Goal: Task Accomplishment & Management: Use online tool/utility

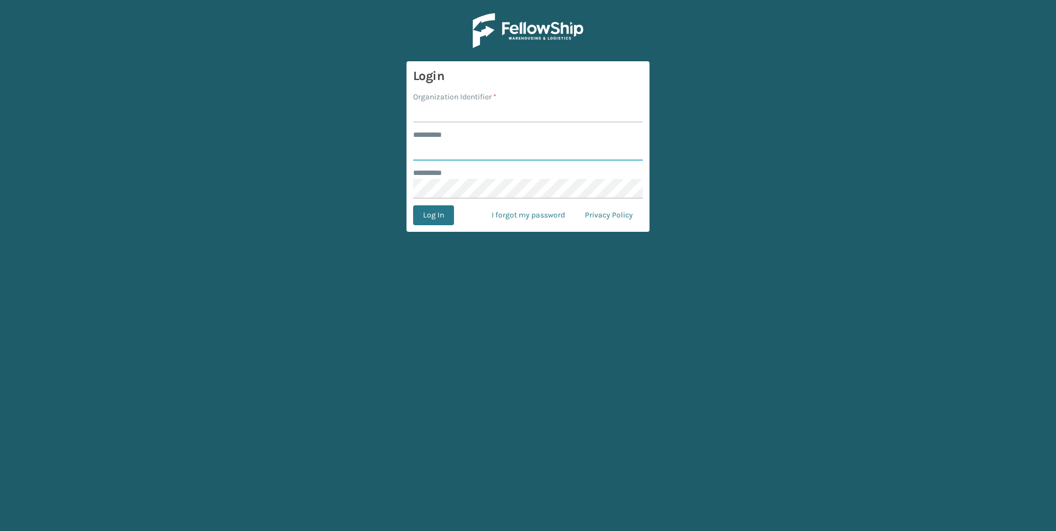
type input "**********"
click at [428, 115] on input "Organization Identifier *" at bounding box center [528, 113] width 230 height 20
type input "SuperAdminOrganization"
click at [442, 222] on button "Log In" at bounding box center [433, 215] width 41 height 20
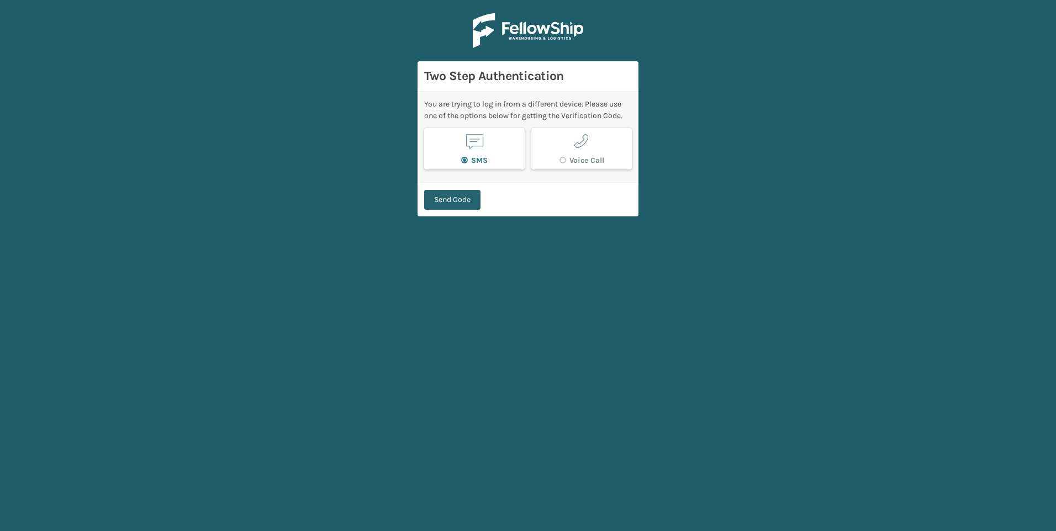
click at [452, 205] on button "Send Code" at bounding box center [452, 200] width 56 height 20
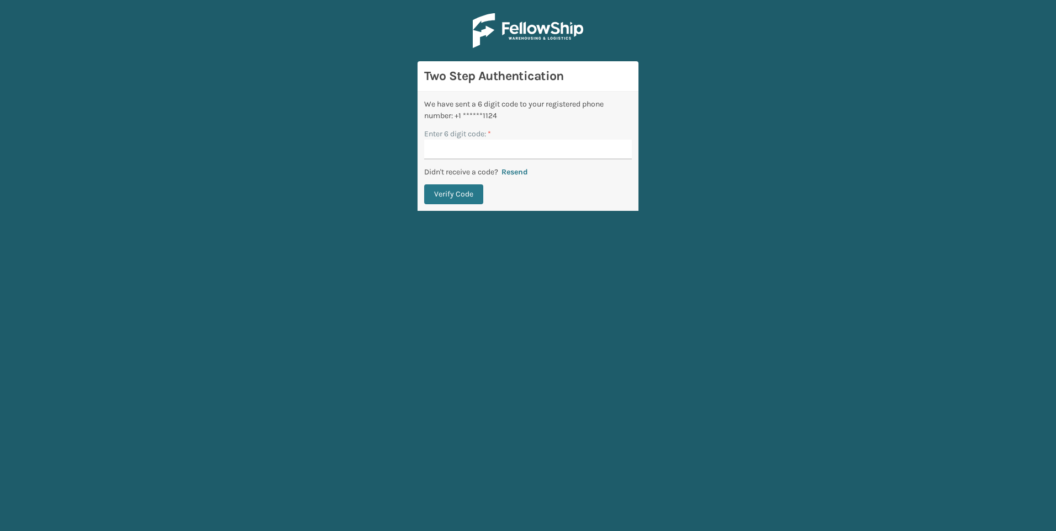
click at [449, 150] on input "Enter 6 digit code: *" at bounding box center [528, 150] width 208 height 20
type input "017613"
click at [424, 184] on button "Verify Code" at bounding box center [453, 194] width 59 height 20
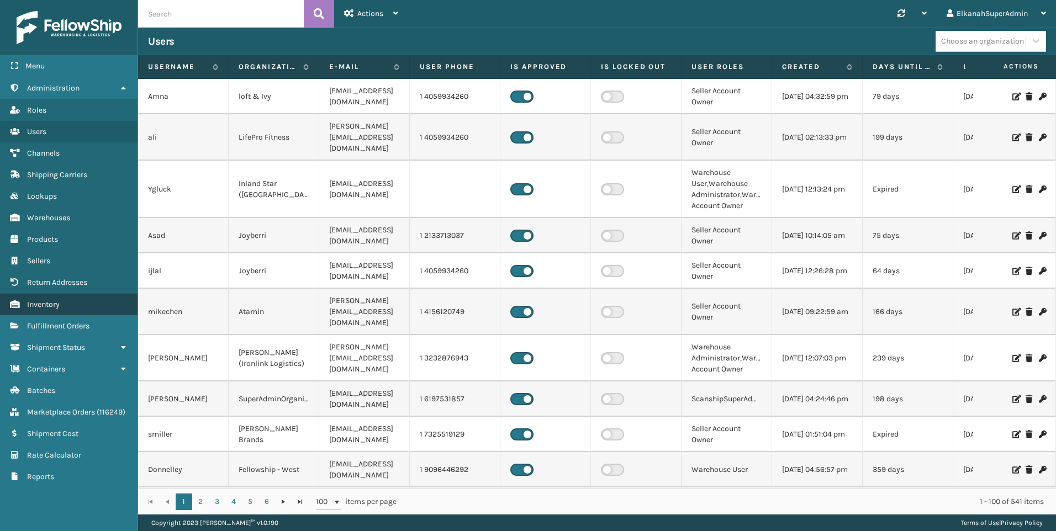
click at [46, 308] on span "Inventory" at bounding box center [43, 304] width 33 height 9
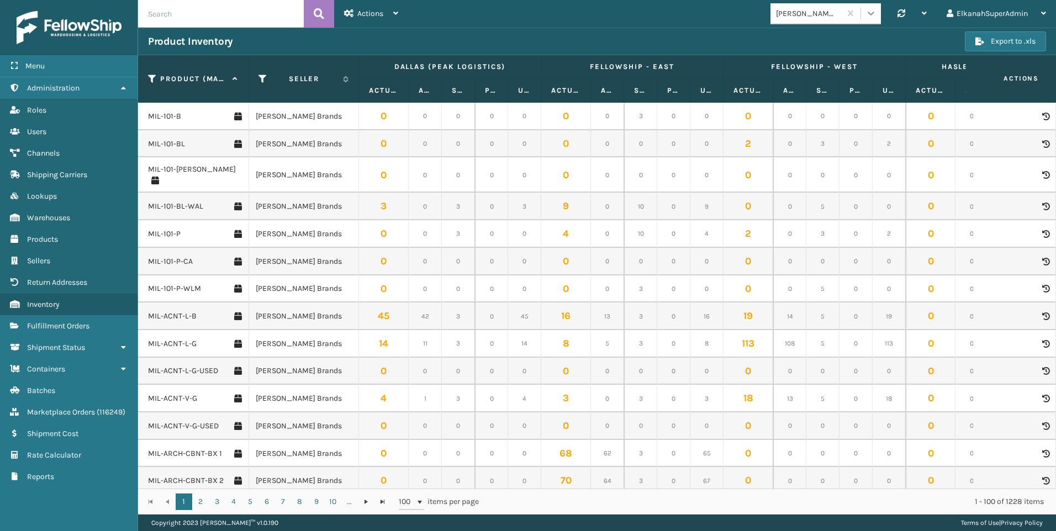
click at [870, 12] on icon at bounding box center [870, 13] width 11 height 11
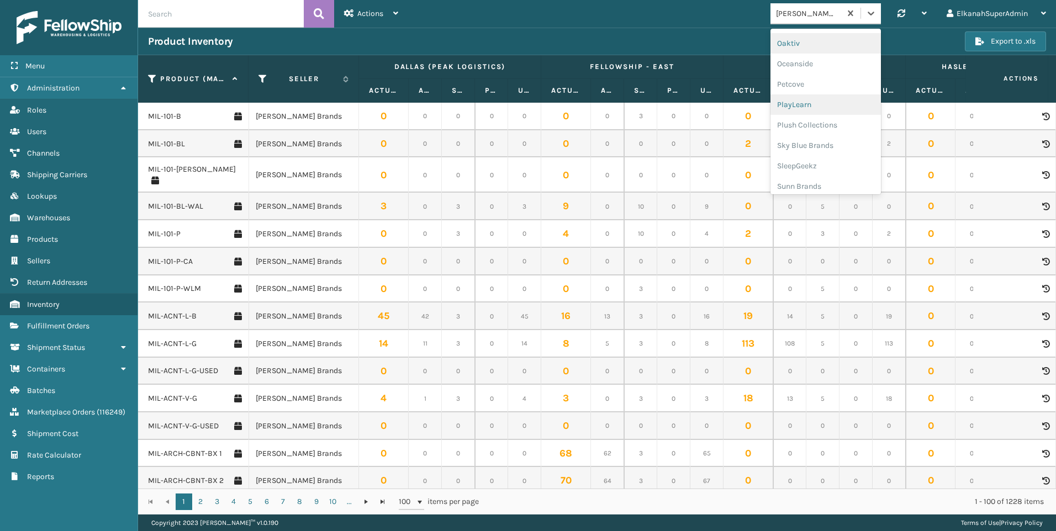
scroll to position [550, 0]
click at [808, 118] on div "Plush Collections" at bounding box center [825, 124] width 110 height 20
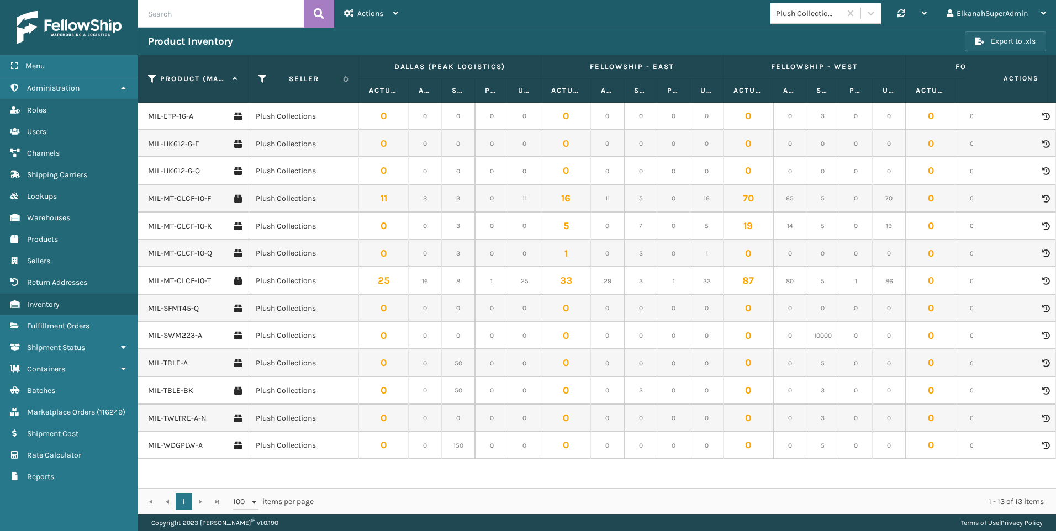
click at [987, 47] on button "Export to .xls" at bounding box center [1004, 41] width 81 height 20
click at [991, 38] on button "Export to .xls" at bounding box center [1004, 41] width 81 height 20
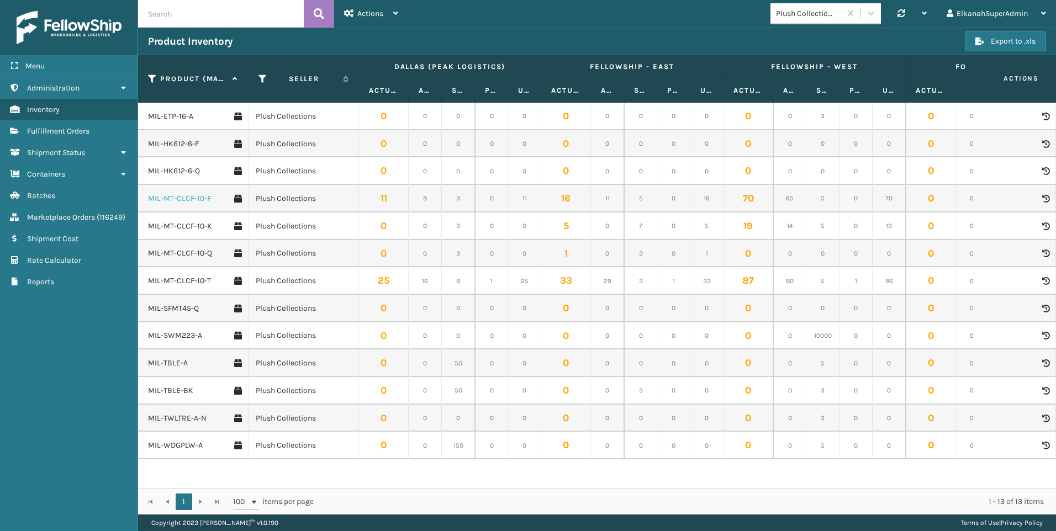
click at [189, 200] on link "MIL-MT-CLCF-10-F" at bounding box center [179, 198] width 63 height 11
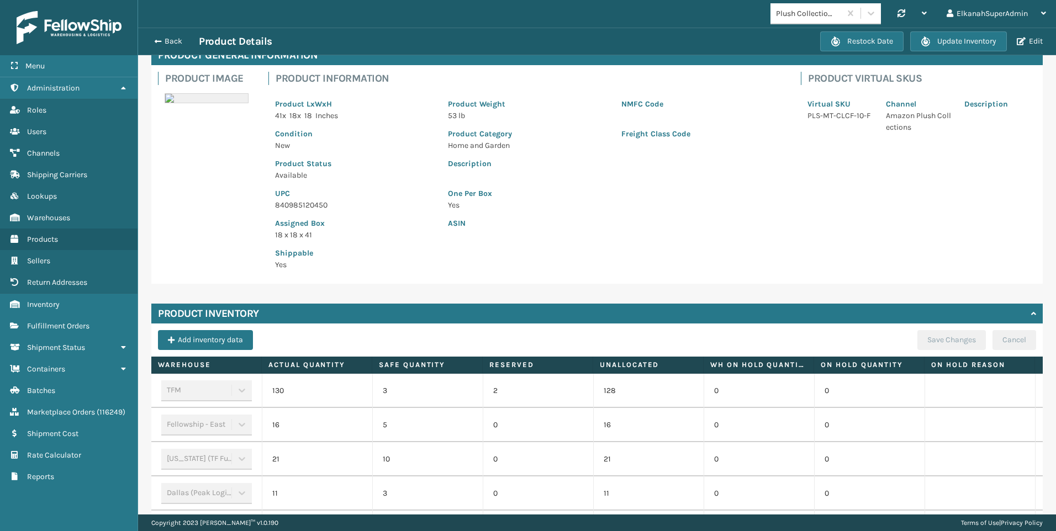
scroll to position [110, 0]
